Goal: Task Accomplishment & Management: Complete application form

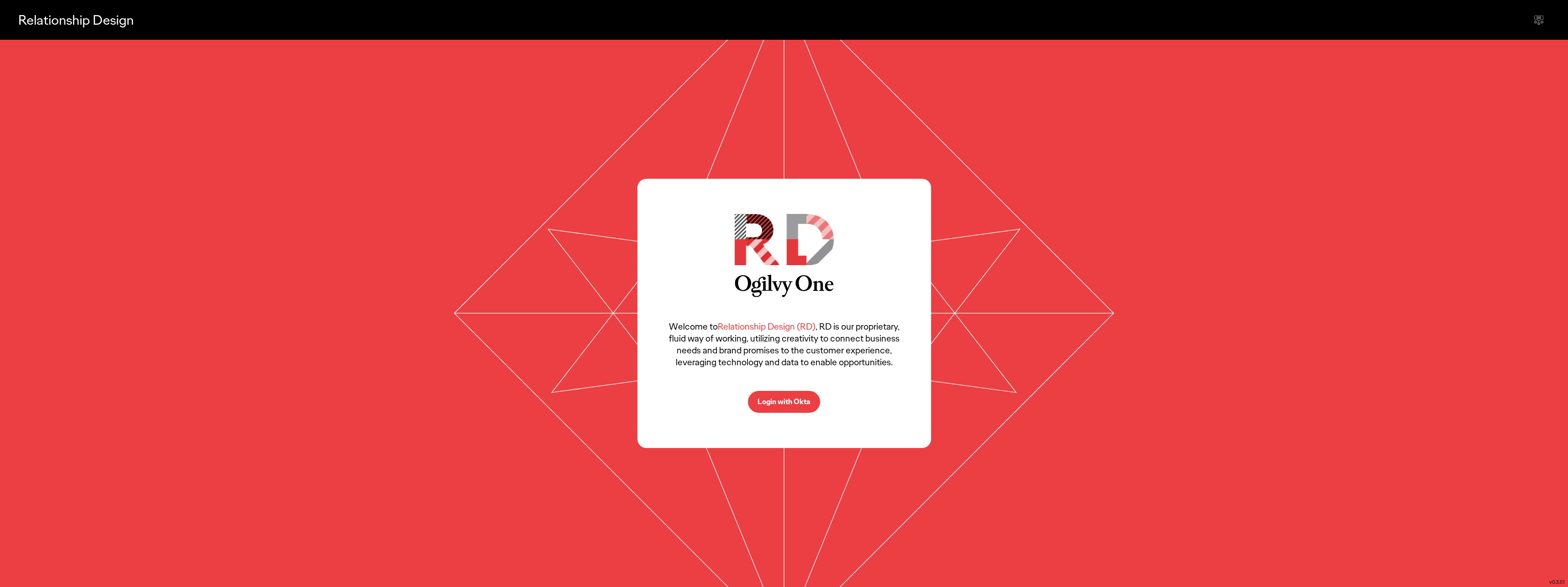
click at [784, 406] on p "Login with Okta" at bounding box center [783, 402] width 53 height 7
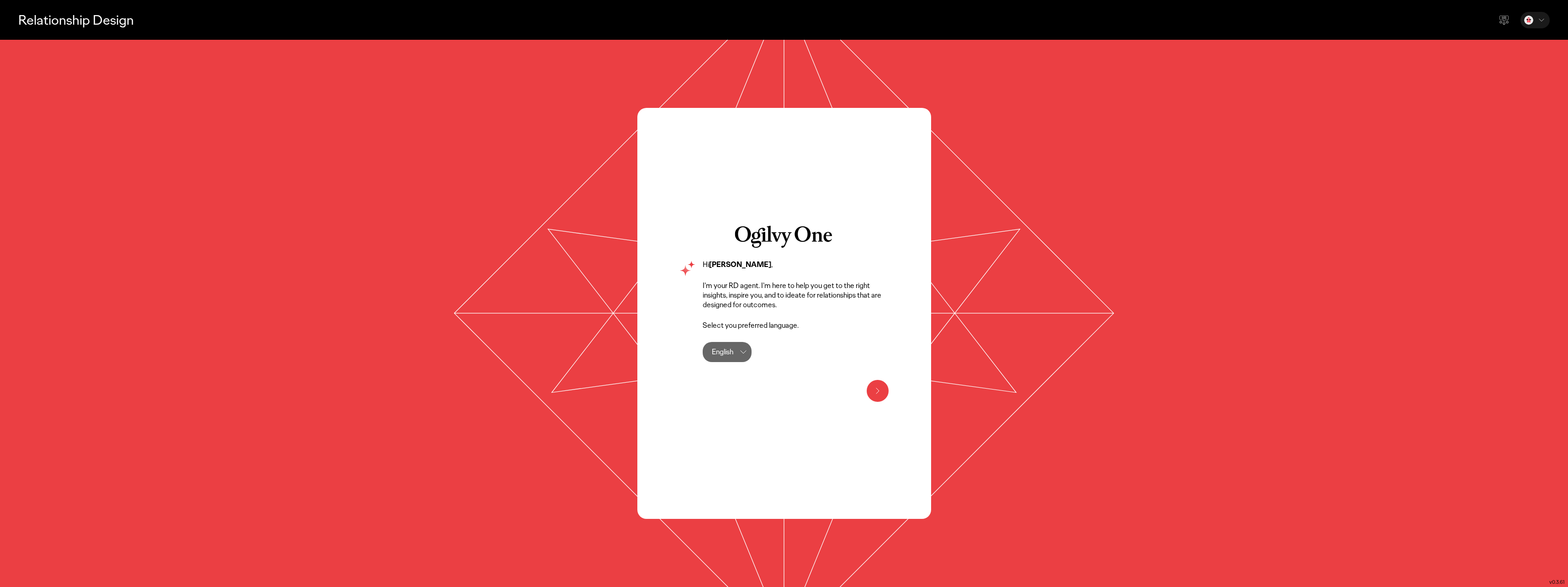
click at [881, 385] on icon at bounding box center [878, 391] width 11 height 11
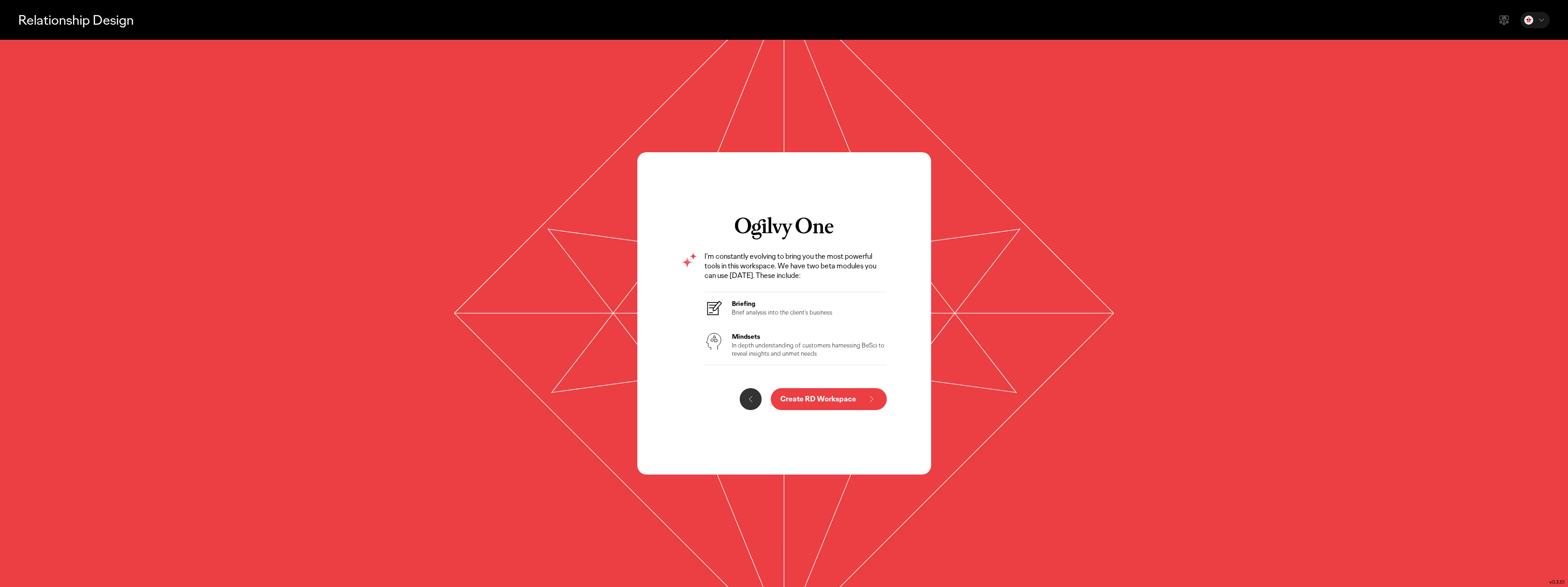
click at [718, 307] on icon at bounding box center [712, 309] width 10 height 12
click at [840, 407] on button "Create RD Workspace" at bounding box center [828, 399] width 116 height 22
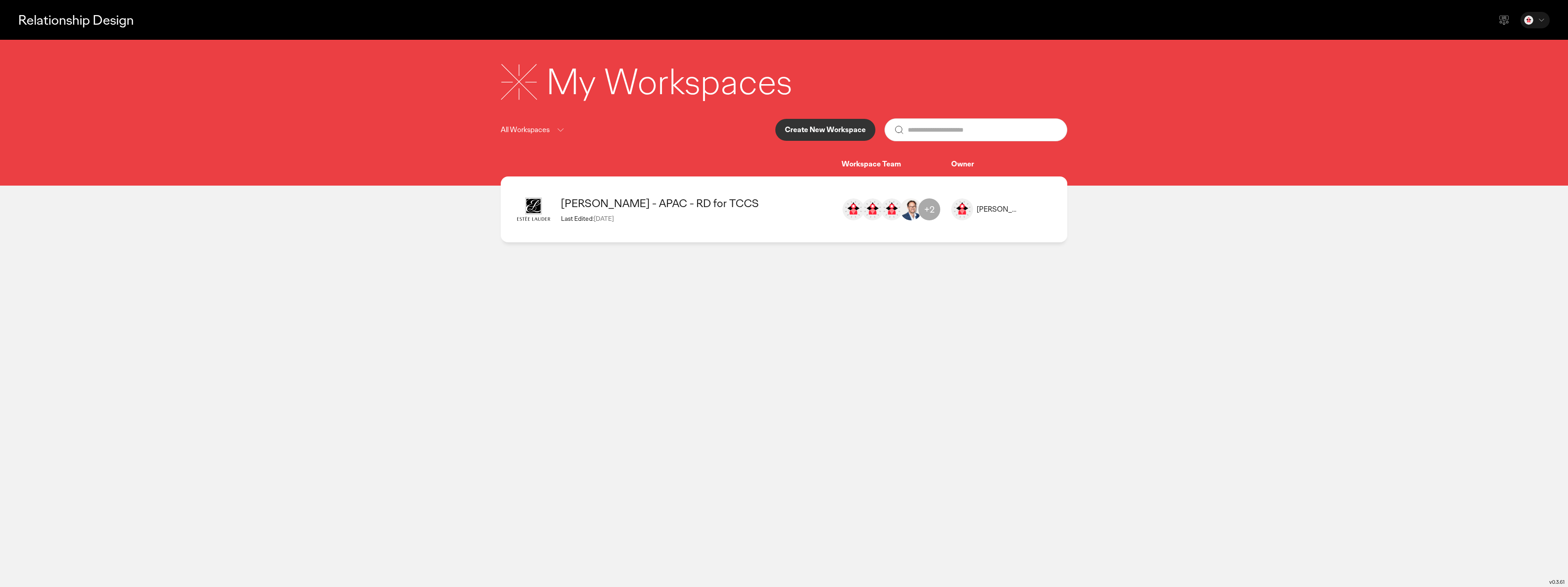
click at [539, 131] on p "All Workspaces" at bounding box center [525, 130] width 49 height 12
click at [796, 126] on p "Create New Workspace" at bounding box center [825, 130] width 81 height 7
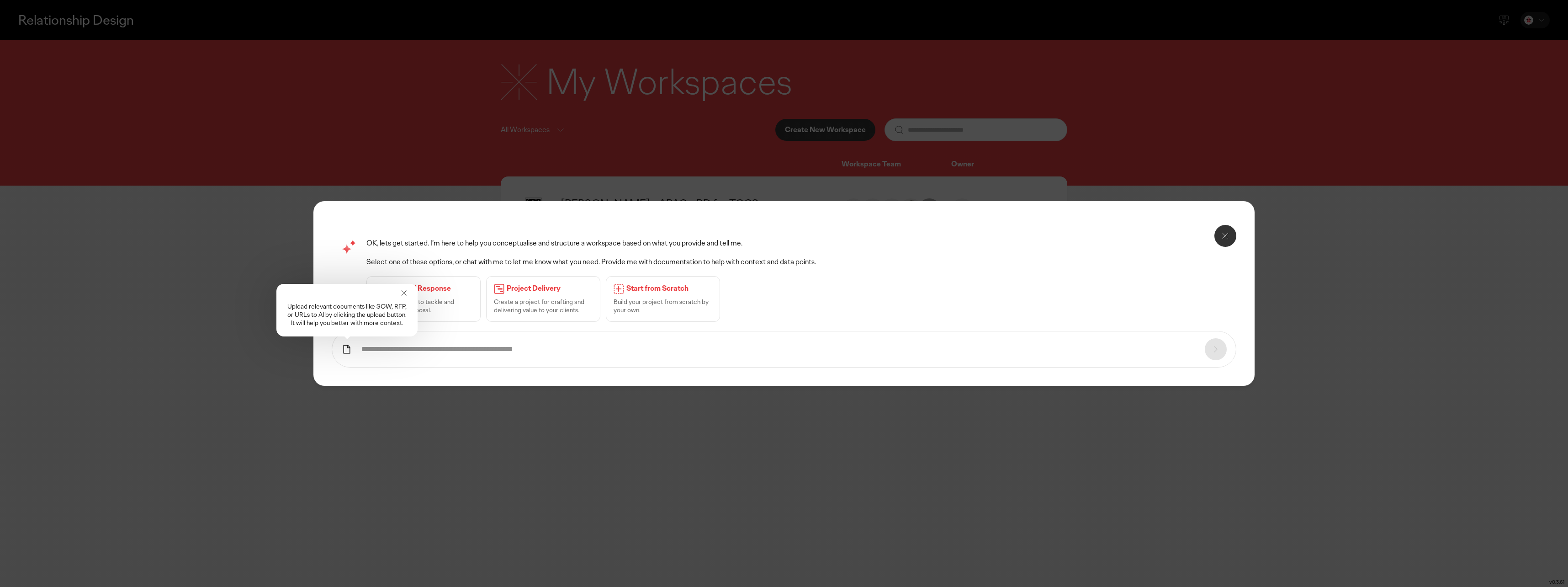
click at [402, 292] on icon at bounding box center [404, 293] width 9 height 9
click at [433, 285] on p "Proposal Response" at bounding box center [430, 289] width 86 height 10
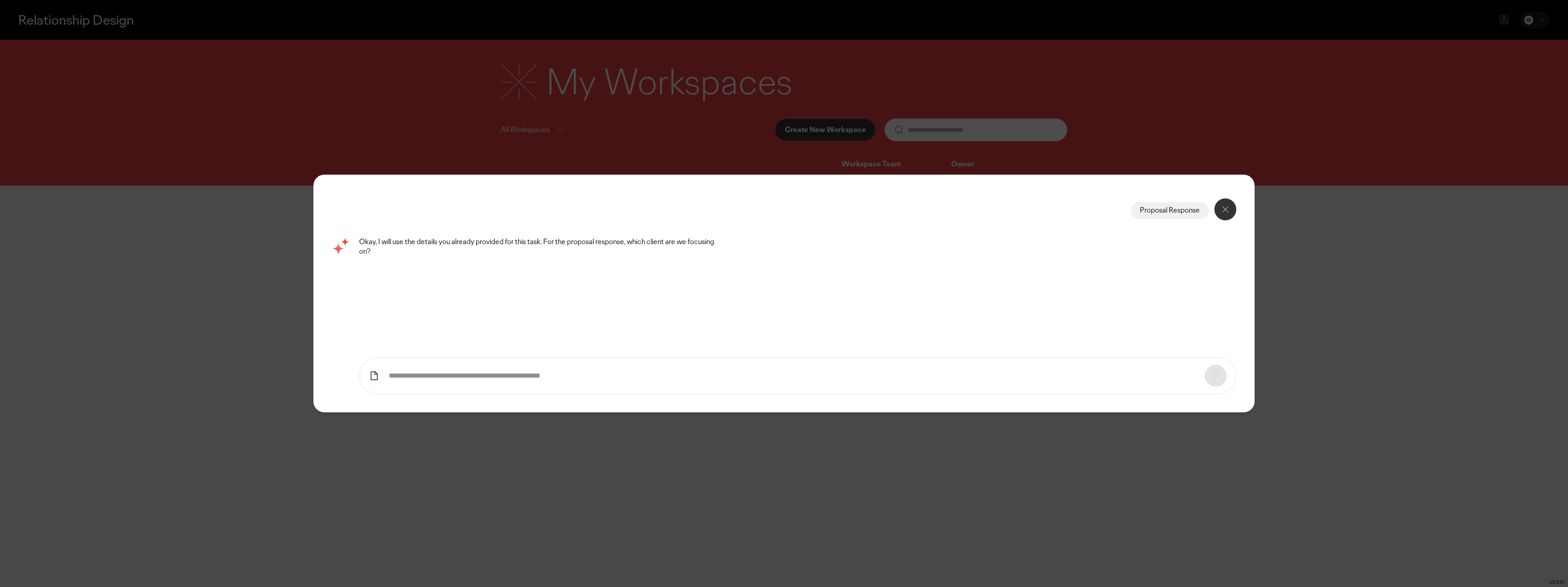
click at [760, 375] on input "text" at bounding box center [792, 376] width 807 height 10
click at [377, 374] on icon at bounding box center [374, 376] width 11 height 11
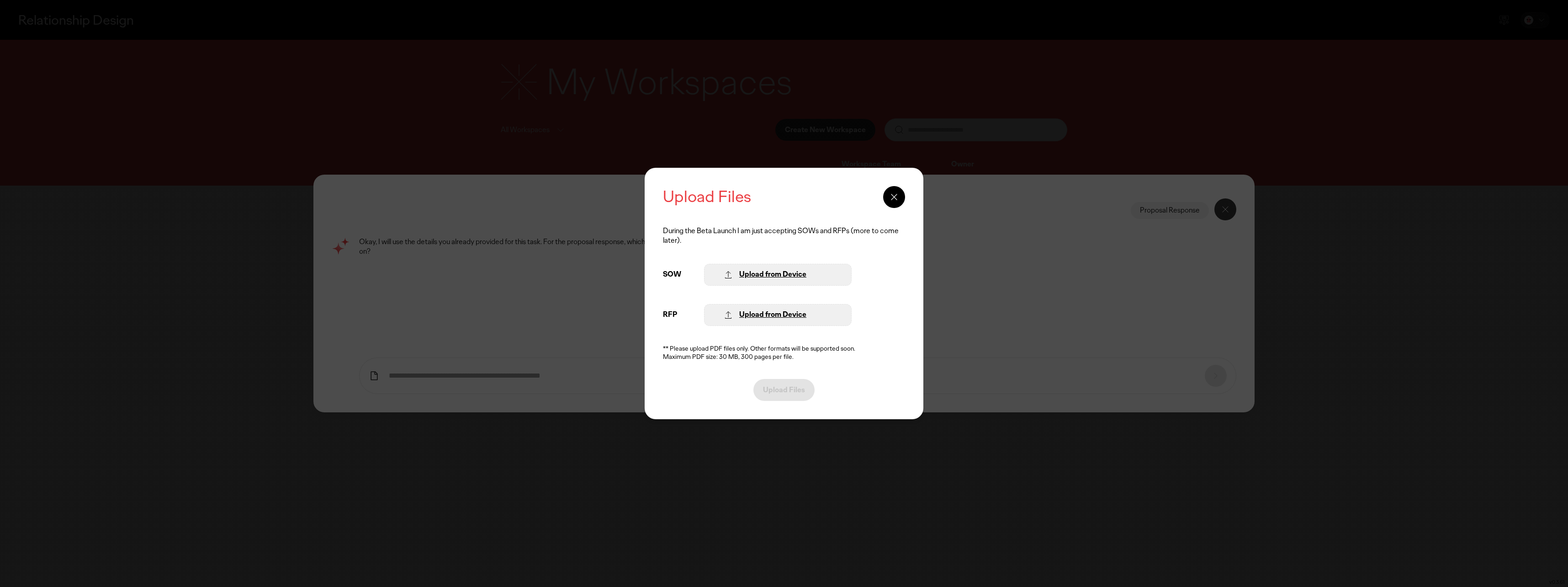
drag, startPoint x: 772, startPoint y: 272, endPoint x: 796, endPoint y: 315, distance: 49.2
click at [796, 315] on div "Upload Files During the Beta Launch I am just accepting SOWs and RFPs (more to …" at bounding box center [784, 293] width 279 height 251
click at [793, 314] on div "Upload from Device" at bounding box center [772, 315] width 67 height 10
click at [788, 393] on p "Upload Files" at bounding box center [783, 390] width 42 height 7
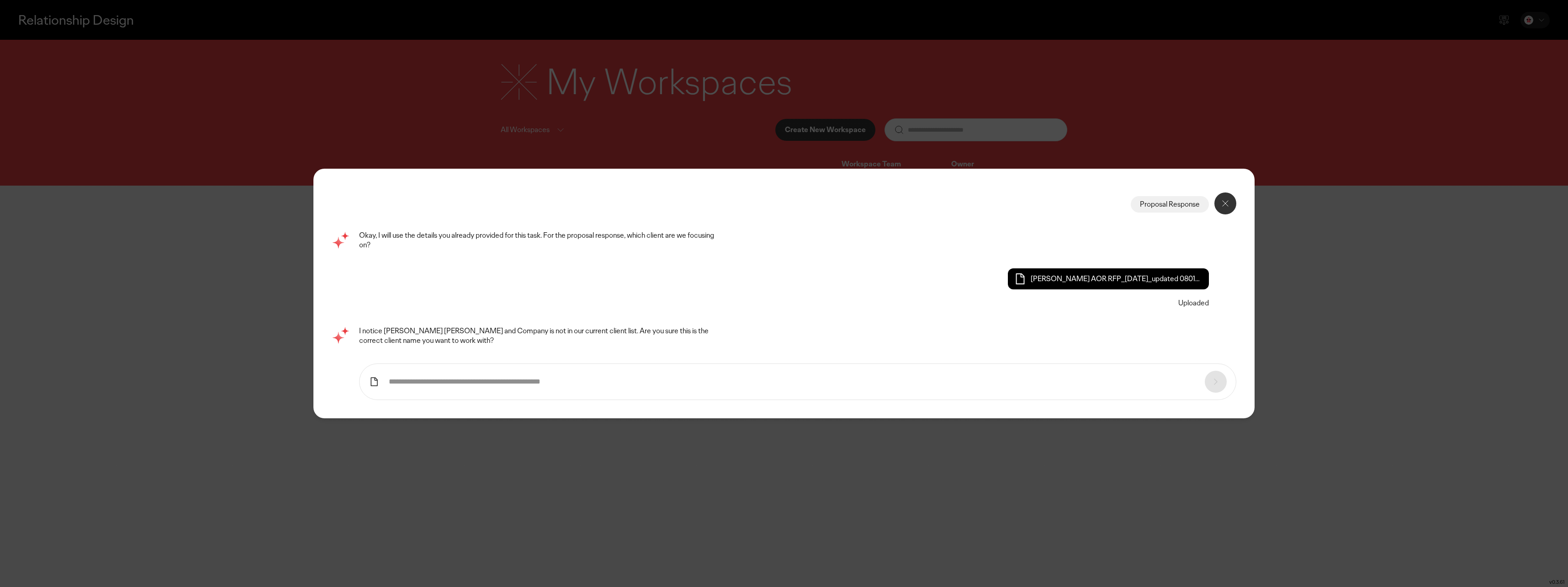
click at [442, 385] on input "text" at bounding box center [792, 382] width 807 height 10
type input "*"
type input "**********"
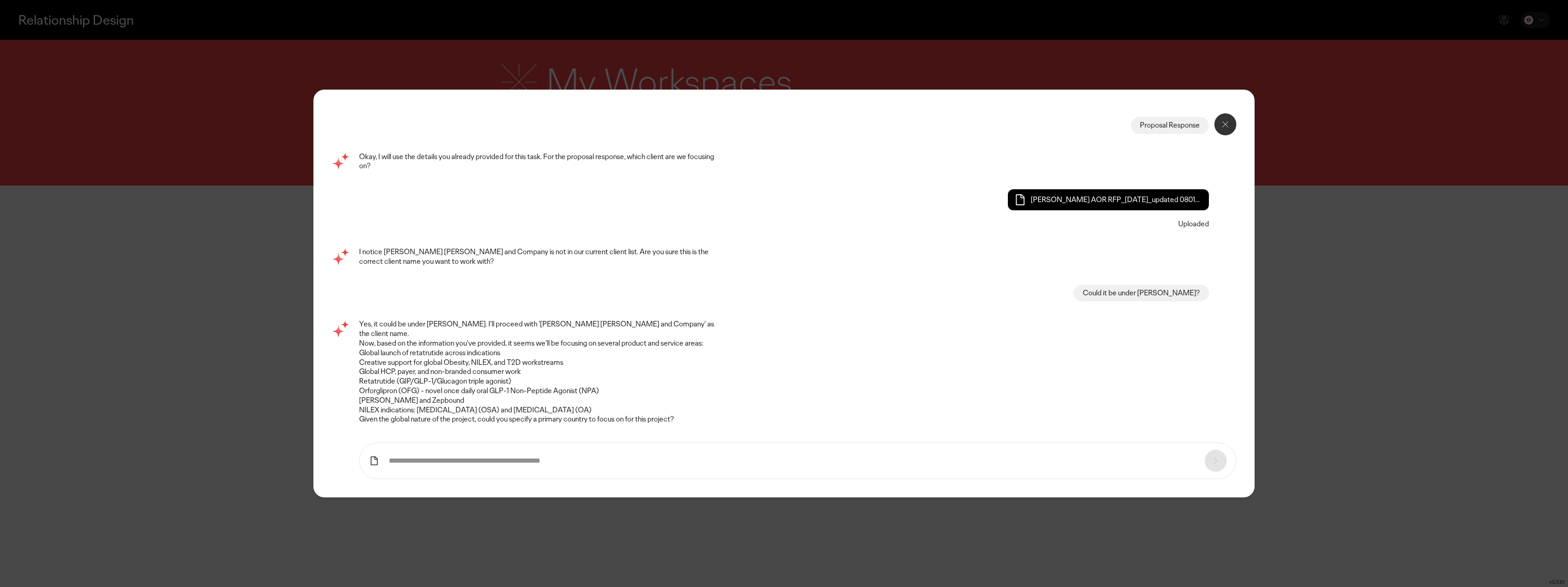
click at [573, 457] on input "text" at bounding box center [792, 461] width 807 height 10
type input "**********"
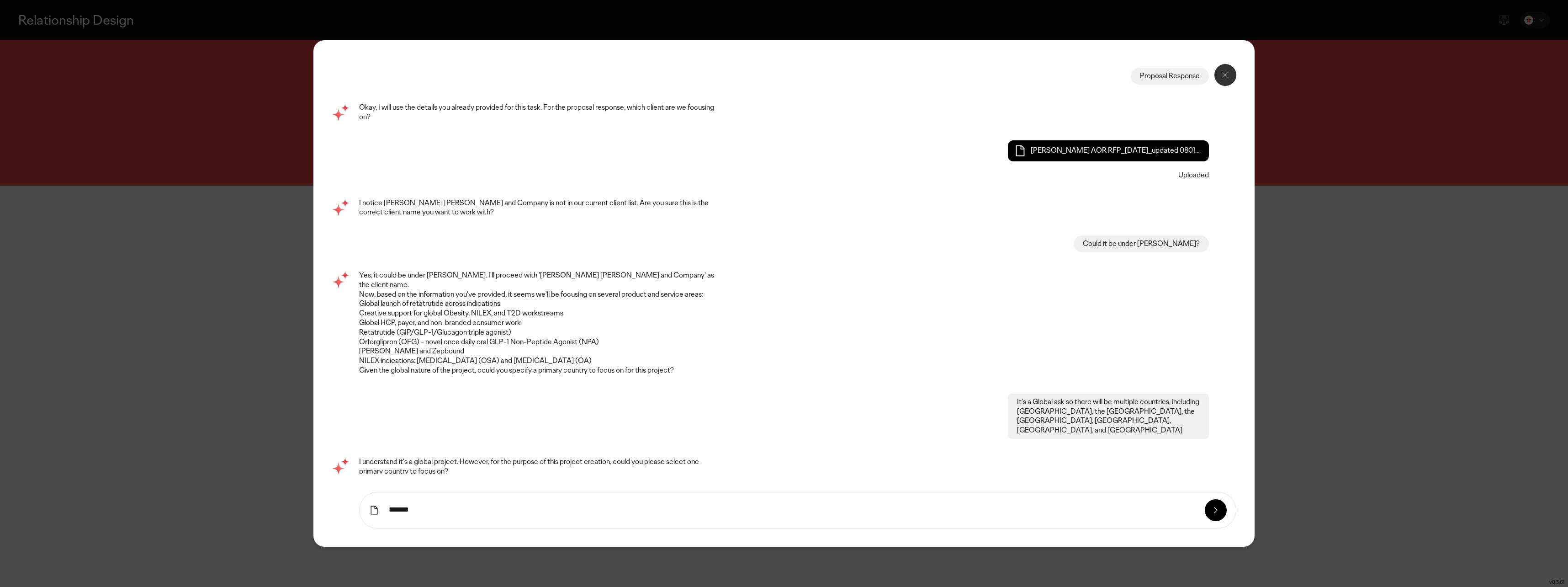
type input "*******"
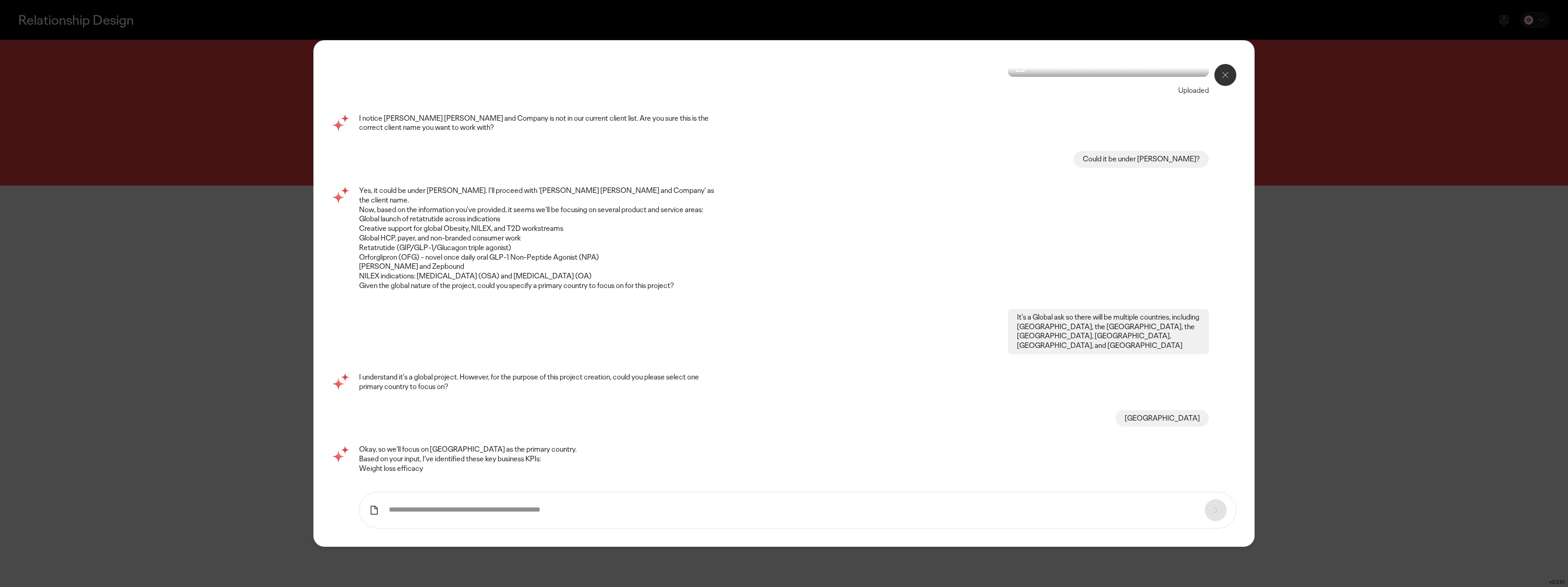
scroll to position [94, 0]
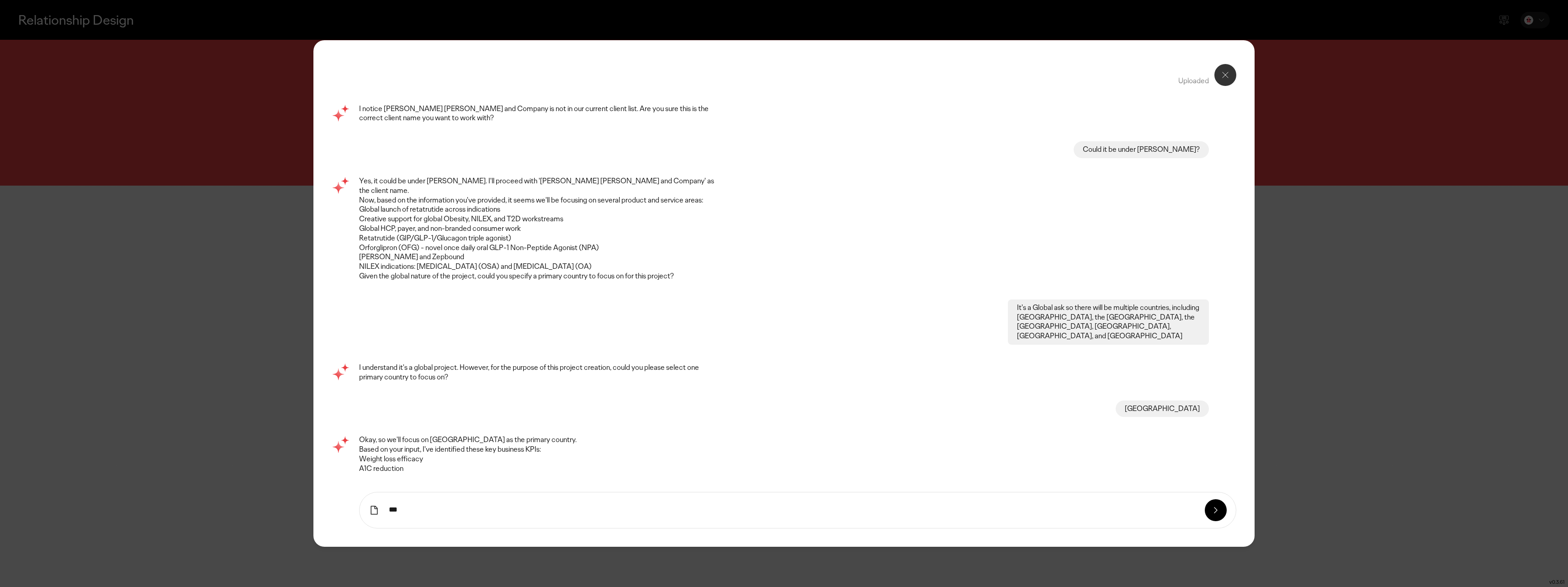
type input "***"
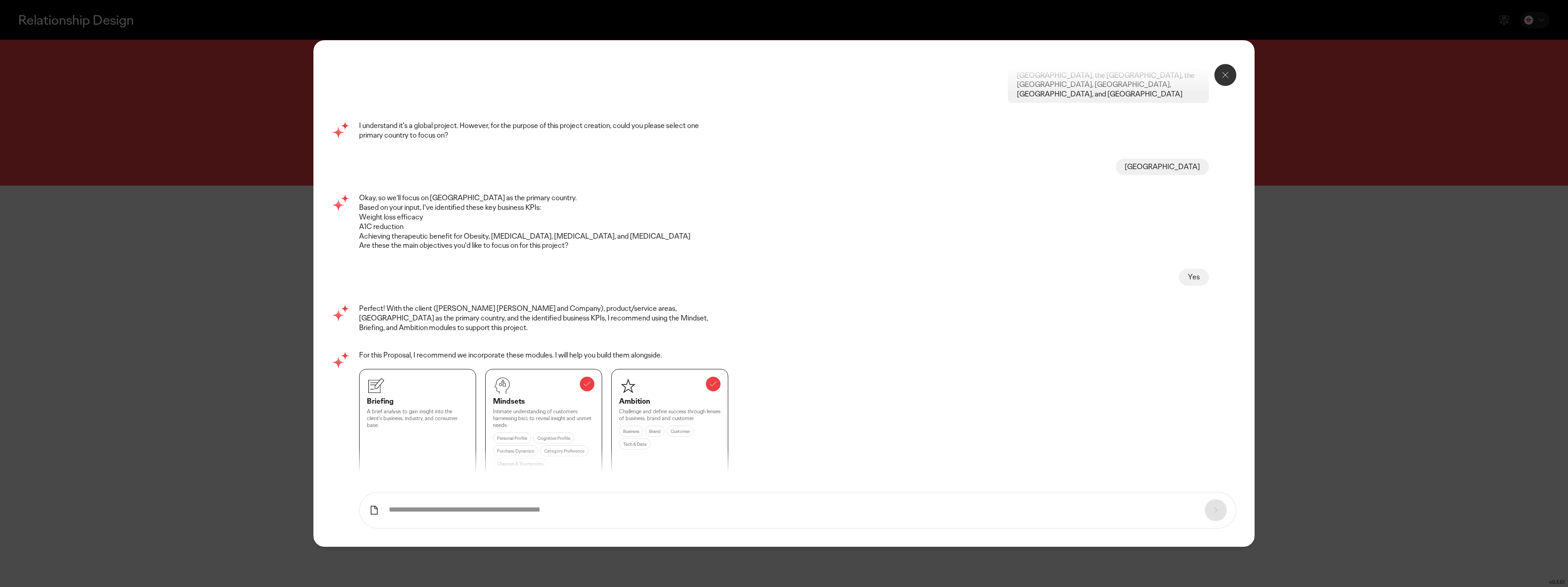
scroll to position [364, 0]
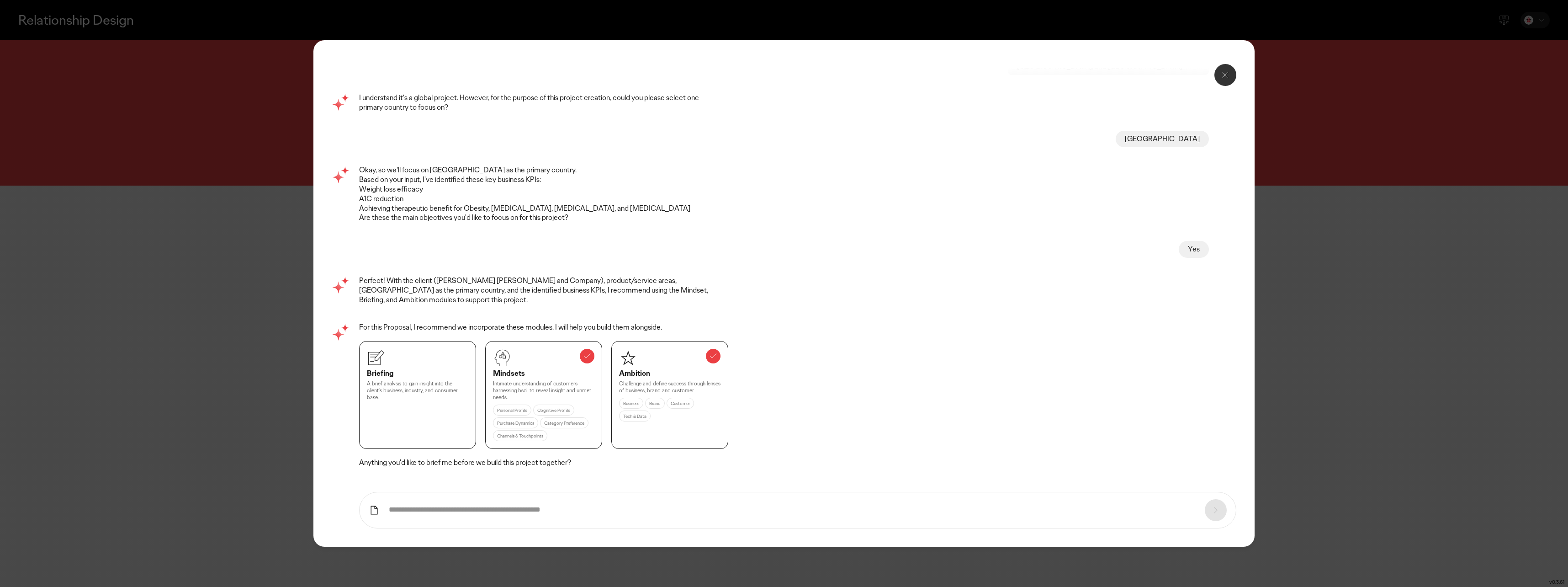
click at [441, 379] on div "Briefing A brief analysis to gain insight into the client's business, industry,…" at bounding box center [418, 395] width 117 height 108
drag, startPoint x: 435, startPoint y: 463, endPoint x: 925, endPoint y: 480, distance: 490.3
click at [925, 480] on div "Proposal Response Okay, I will use the details you already provided for this ta…" at bounding box center [783, 293] width 904 height 469
click at [1224, 80] on icon at bounding box center [1225, 75] width 11 height 11
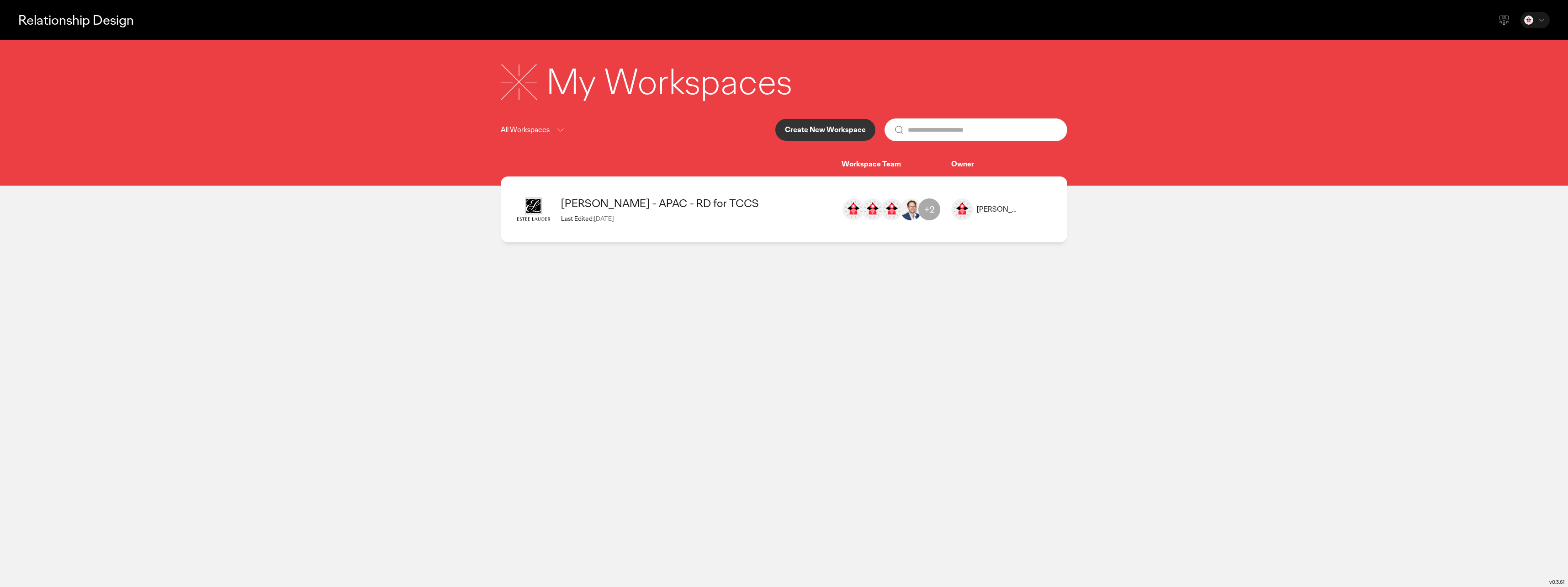
click at [1535, 21] on div at bounding box center [1535, 20] width 29 height 16
click at [1506, 18] on icon at bounding box center [1504, 20] width 11 height 11
